Goal: Information Seeking & Learning: Compare options

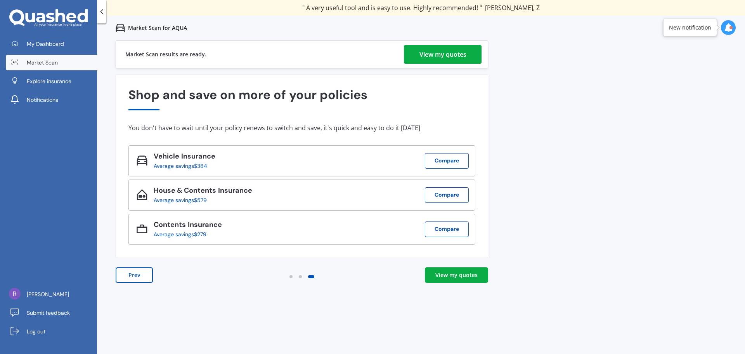
click at [459, 277] on div "View my quotes" at bounding box center [456, 275] width 42 height 8
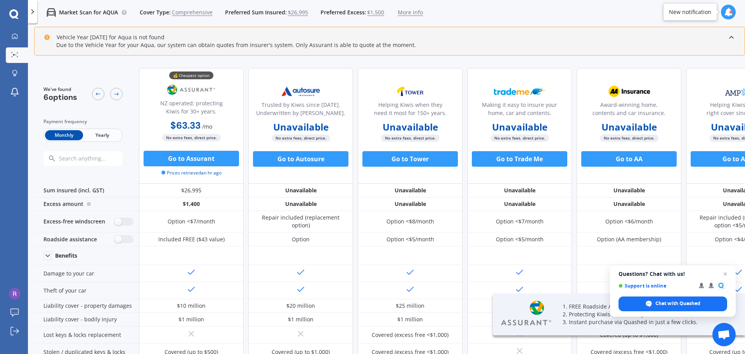
drag, startPoint x: 352, startPoint y: 64, endPoint x: 347, endPoint y: 63, distance: 4.3
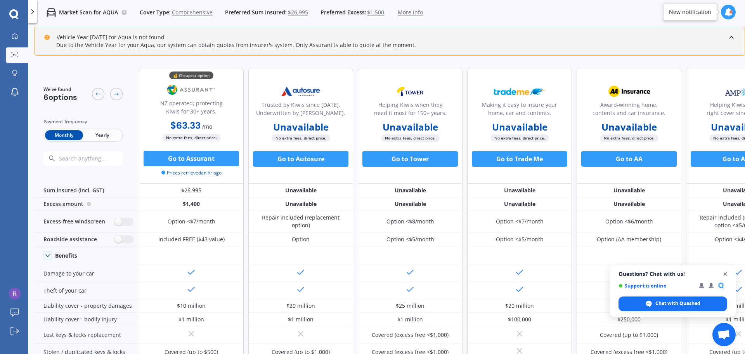
click at [724, 272] on span "Close chat" at bounding box center [726, 274] width 10 height 10
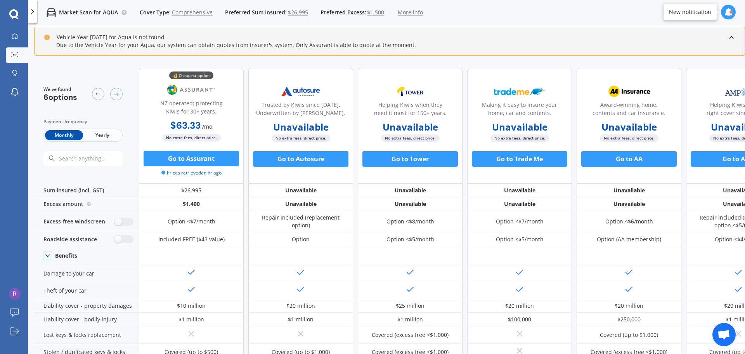
click at [244, 109] on div "💰 Cheapest option NZ operated; protecting Kiwis for 30+ years. $63.33 / mo $760…" at bounding box center [465, 126] width 652 height 116
click at [246, 109] on div "💰 Cheapest option NZ operated; protecting Kiwis for 30+ years. $63.33 / mo $760…" at bounding box center [465, 126] width 652 height 116
